Goal: Information Seeking & Learning: Learn about a topic

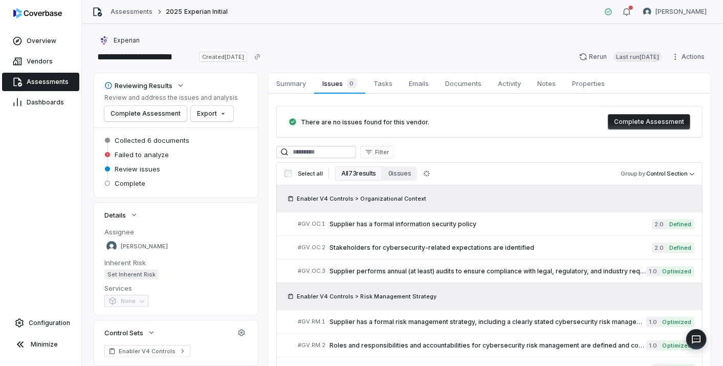
click at [49, 78] on span "Assessments" at bounding box center [48, 82] width 42 height 8
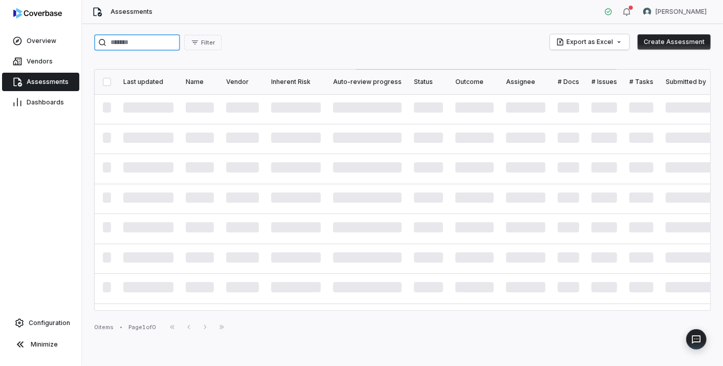
click at [157, 43] on input "search" at bounding box center [137, 42] width 86 height 16
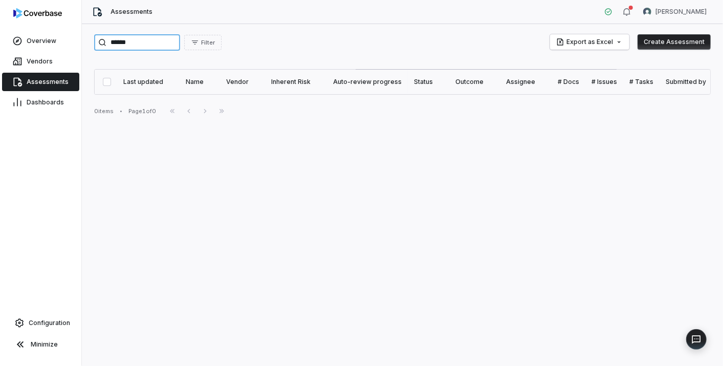
type input "*******"
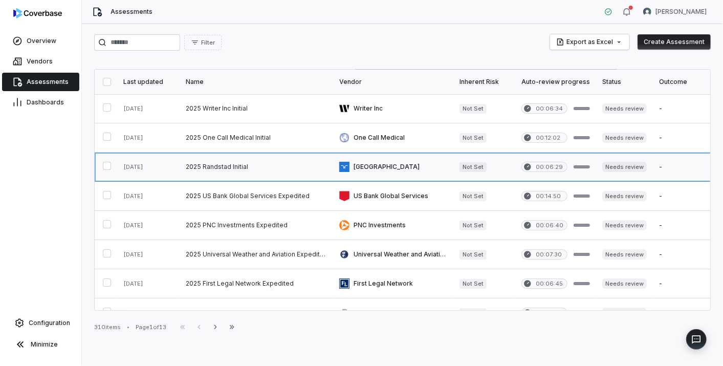
click at [219, 165] on link at bounding box center [256, 166] width 153 height 29
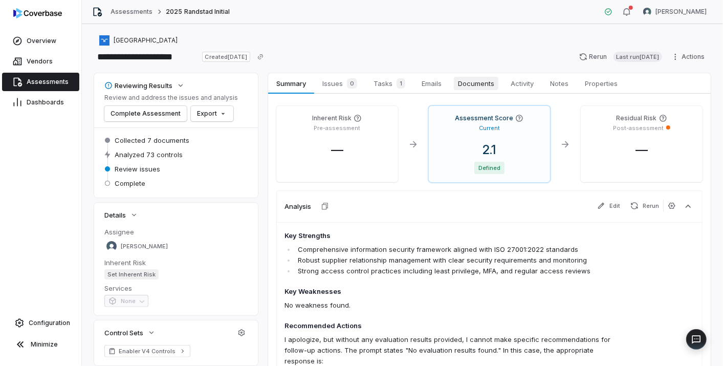
click at [483, 80] on span "Documents" at bounding box center [476, 83] width 45 height 13
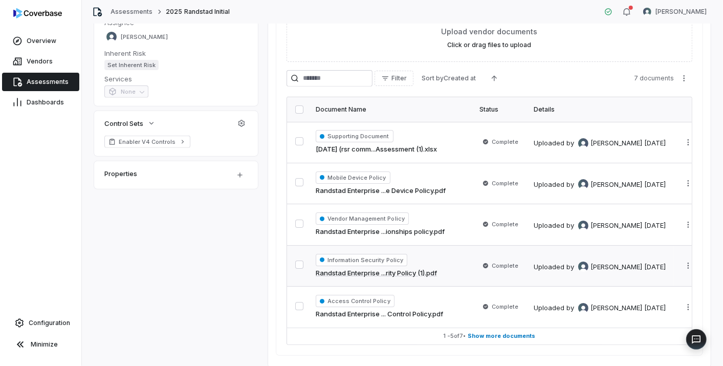
scroll to position [247, 0]
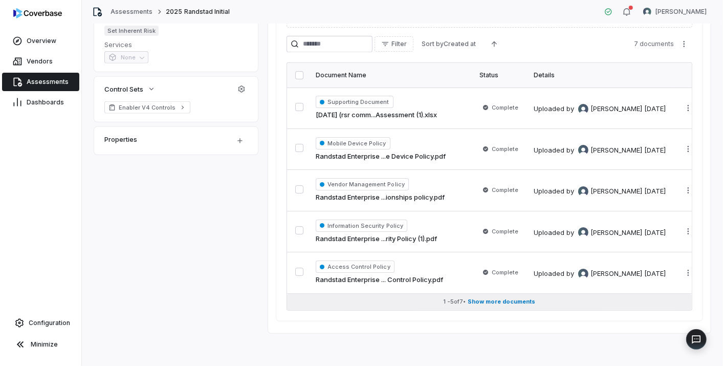
click at [467, 299] on button "1 - 5 of 7 • Show more documents" at bounding box center [489, 302] width 405 height 16
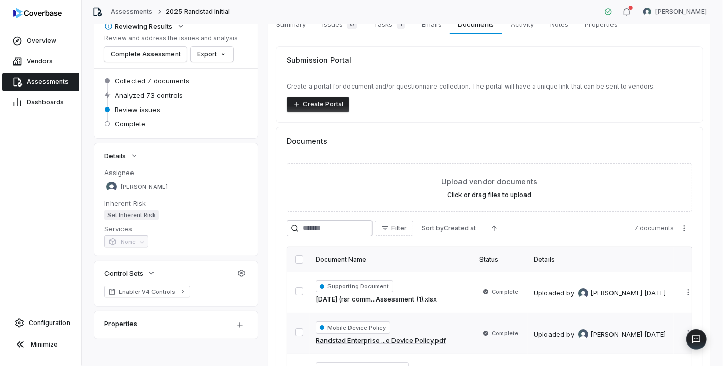
scroll to position [0, 0]
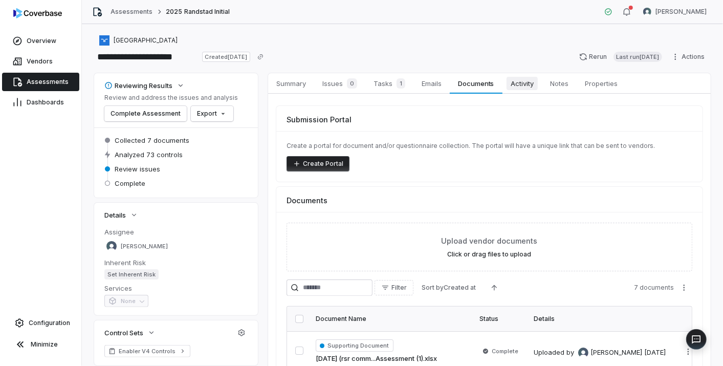
click at [524, 86] on span "Activity" at bounding box center [521, 83] width 31 height 13
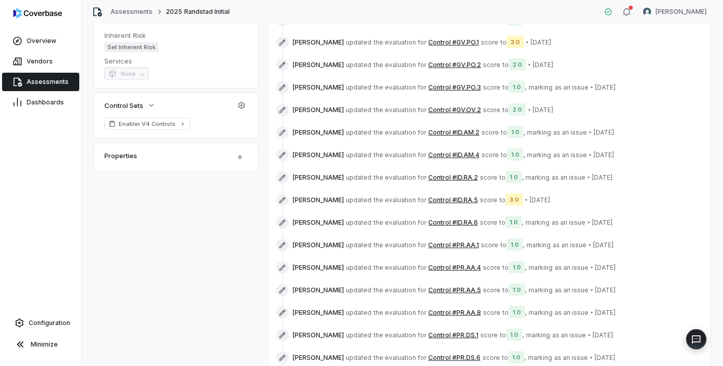
scroll to position [284, 0]
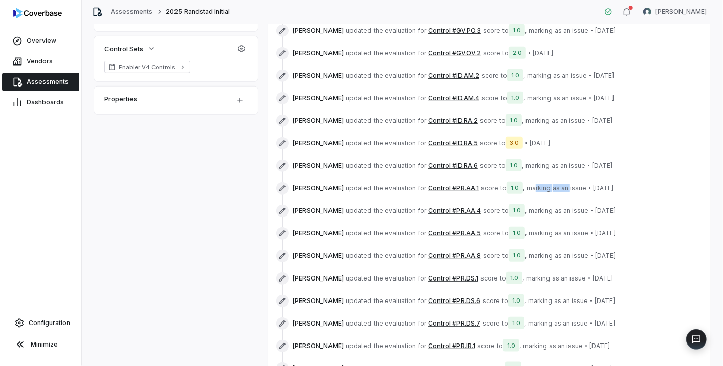
drag, startPoint x: 521, startPoint y: 182, endPoint x: 561, endPoint y: 181, distance: 39.4
click at [561, 181] on div "[PERSON_NAME] updated the evaluation for Control #PR.AA.1 score to 1.0 , markin…" at bounding box center [489, 188] width 426 height 16
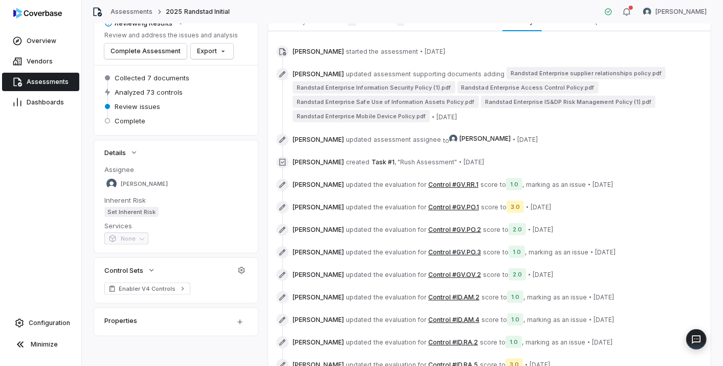
scroll to position [0, 0]
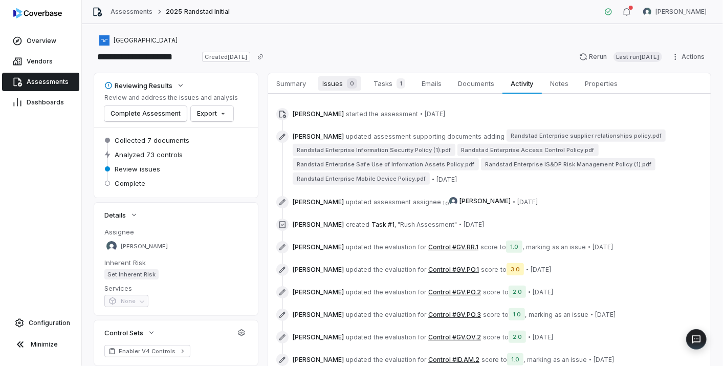
click at [338, 82] on span "Issues 0" at bounding box center [339, 83] width 43 height 14
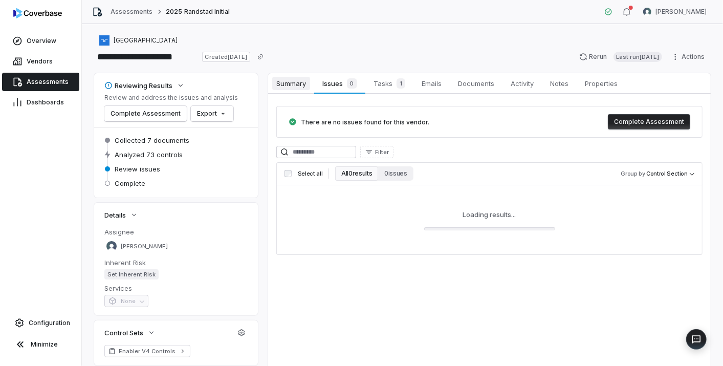
click at [294, 82] on span "Summary" at bounding box center [291, 83] width 38 height 13
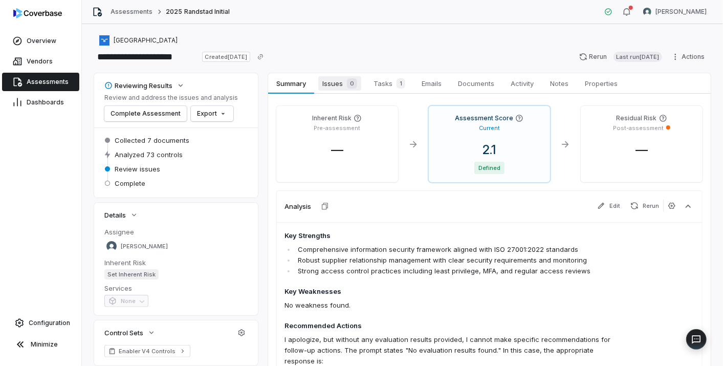
click at [326, 77] on span "Issues 0" at bounding box center [339, 83] width 43 height 14
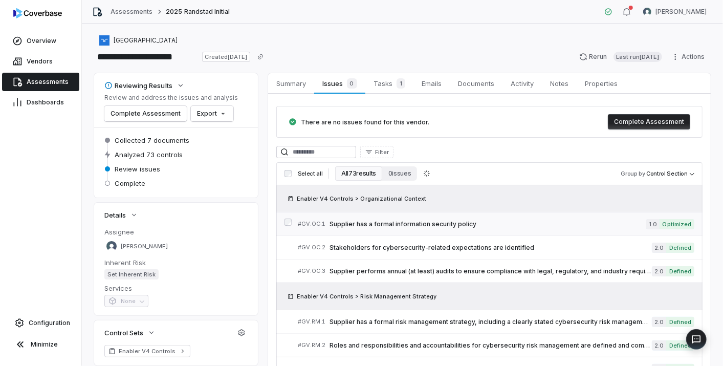
click at [426, 223] on span "Supplier has a formal information security policy" at bounding box center [487, 224] width 317 height 8
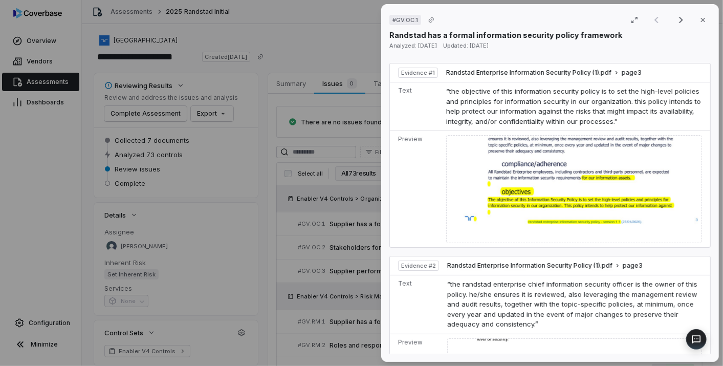
scroll to position [568, 0]
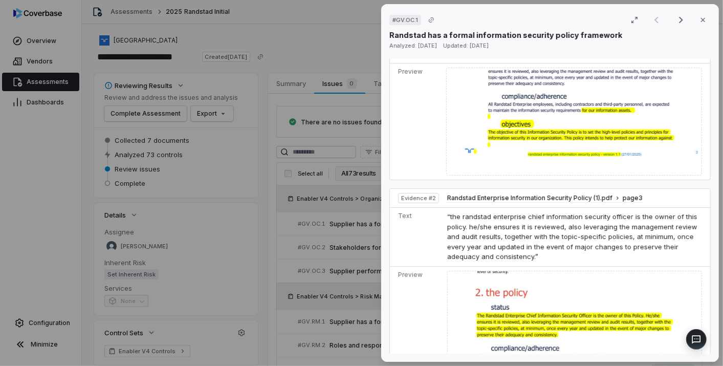
click at [327, 267] on div "# GV.OC.1 Result 1 of 50 Close Randstad has a formal information security polic…" at bounding box center [361, 183] width 723 height 366
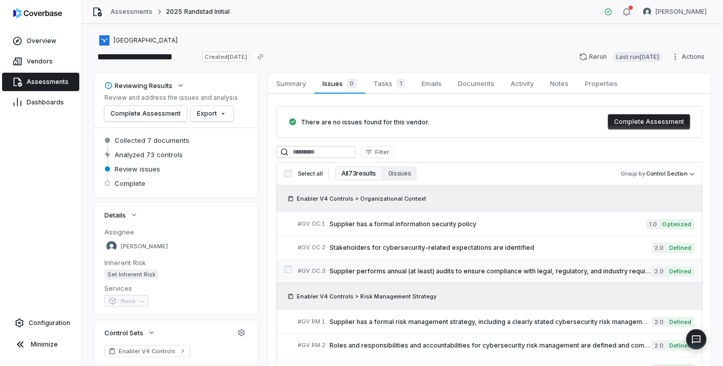
click at [372, 270] on span "Supplier performs annual (at least) audits to ensure compliance with legal, reg…" at bounding box center [490, 271] width 322 height 8
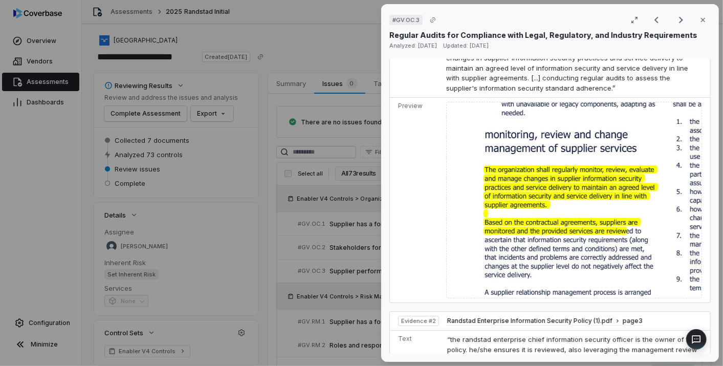
scroll to position [512, 0]
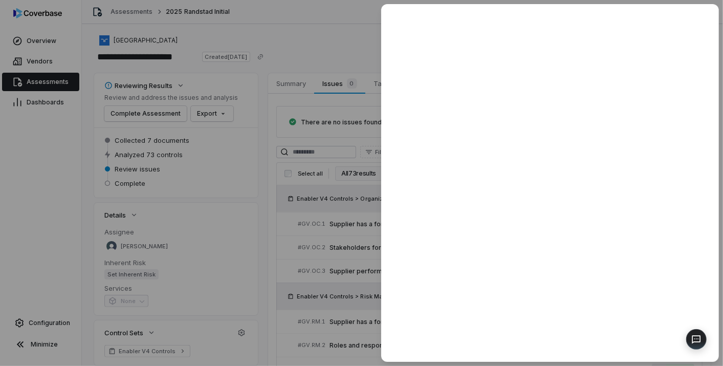
drag, startPoint x: 303, startPoint y: 254, endPoint x: 311, endPoint y: 254, distance: 7.7
click at [305, 254] on div at bounding box center [361, 183] width 723 height 366
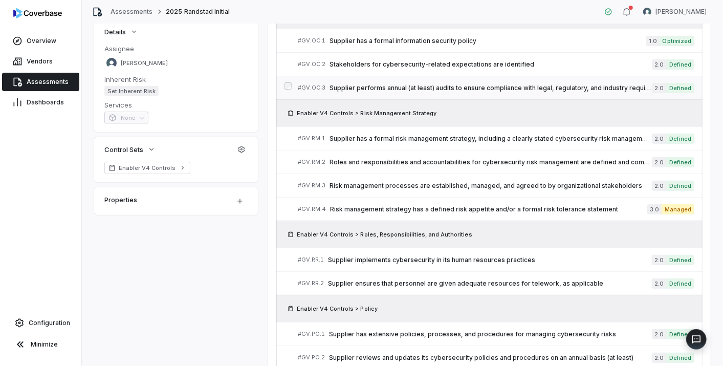
scroll to position [227, 0]
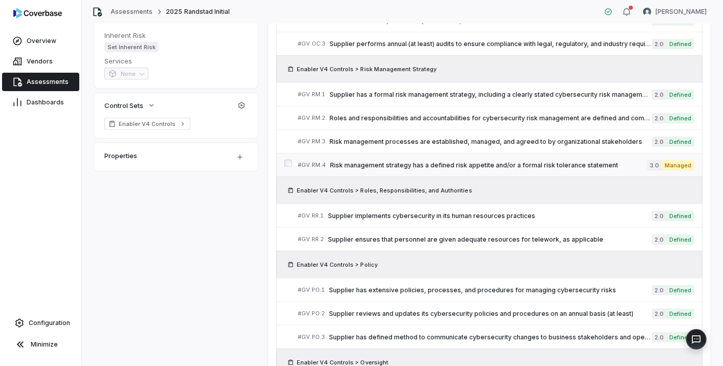
click at [527, 157] on link "# GV.RM.4 Risk management strategy has a defined risk appetite and/or a formal …" at bounding box center [496, 164] width 396 height 23
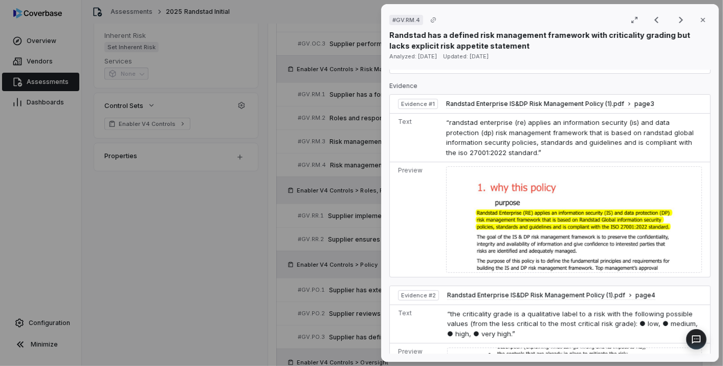
scroll to position [454, 0]
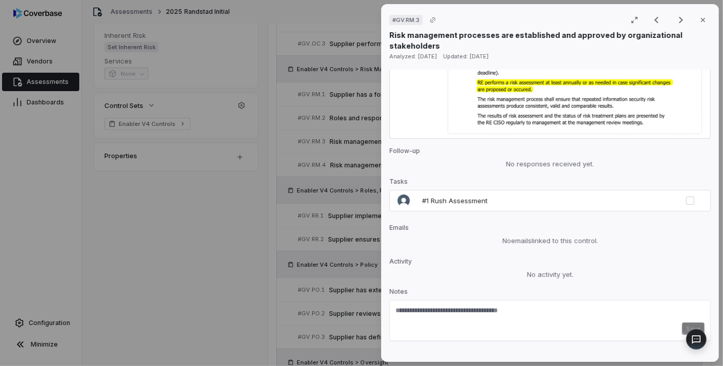
scroll to position [1258, 0]
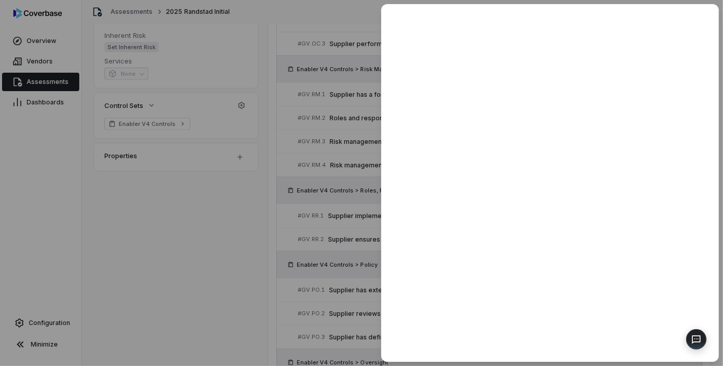
click at [275, 264] on div at bounding box center [361, 183] width 723 height 366
